Goal: Information Seeking & Learning: Learn about a topic

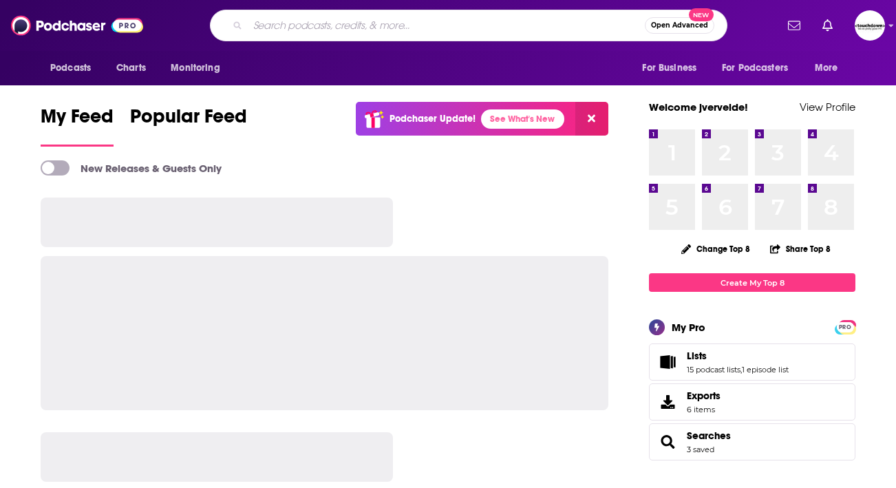
click at [332, 24] on input "Search podcasts, credits, & more..." at bounding box center [446, 25] width 397 height 22
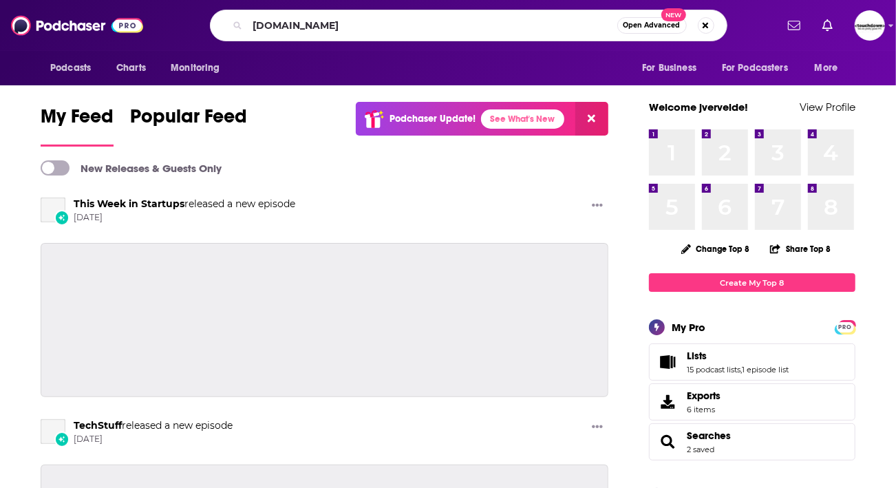
type input "[DOMAIN_NAME]"
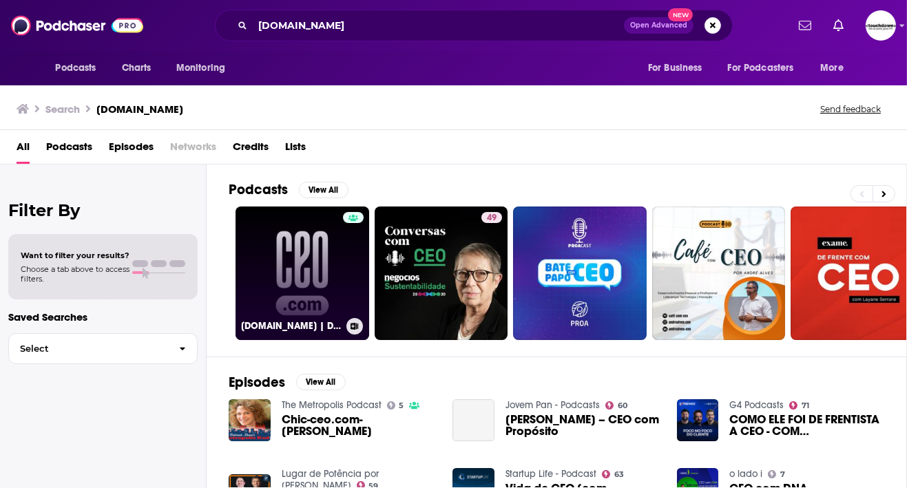
click at [323, 267] on link "[DOMAIN_NAME] | Dispatches from the frontiers of leadership" at bounding box center [302, 274] width 134 height 134
